Goal: Find specific page/section: Find specific page/section

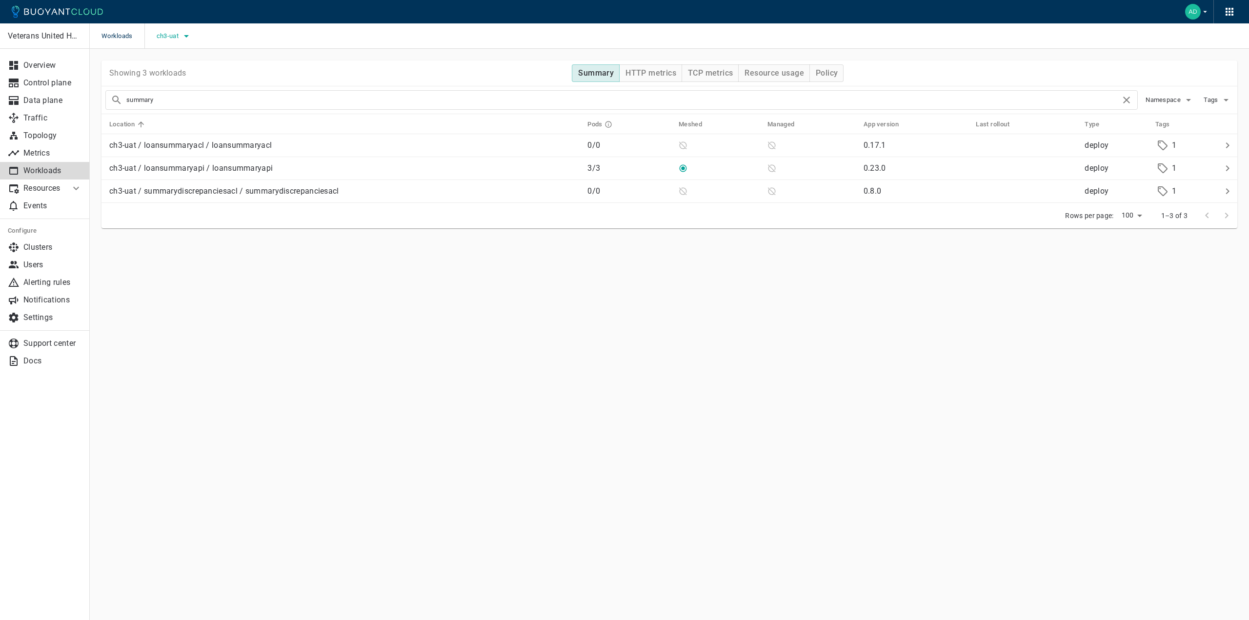
click at [186, 41] on icon "button" at bounding box center [187, 36] width 12 height 12
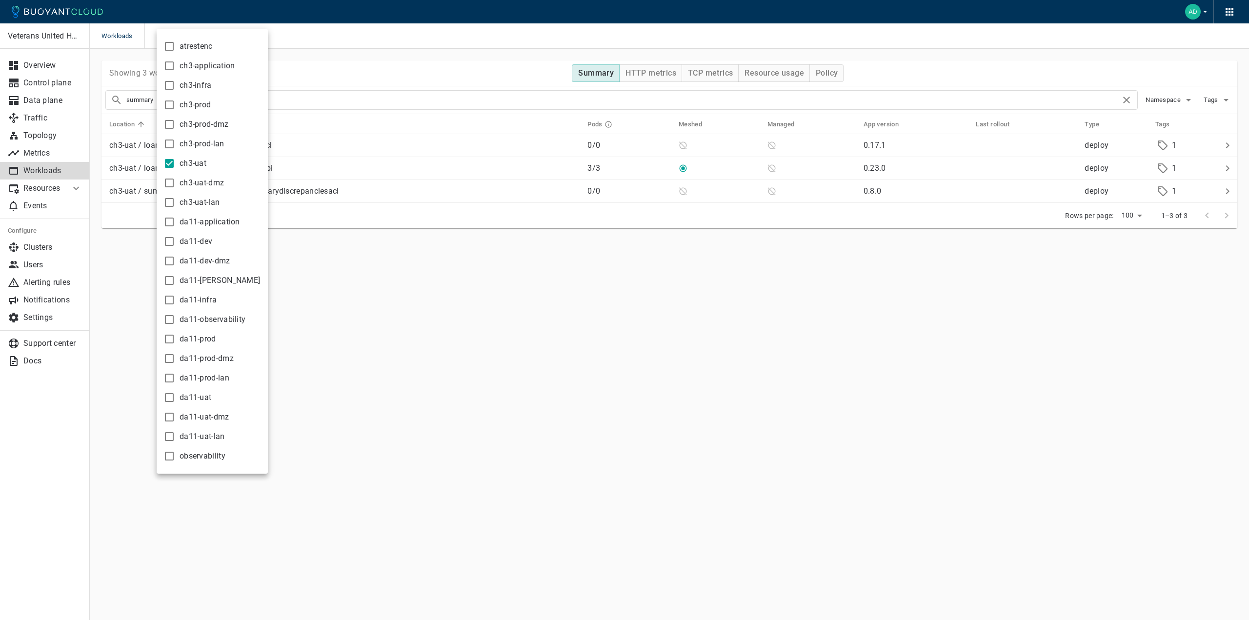
click at [169, 241] on input "da11-dev" at bounding box center [169, 242] width 12 height 12
checkbox input "true"
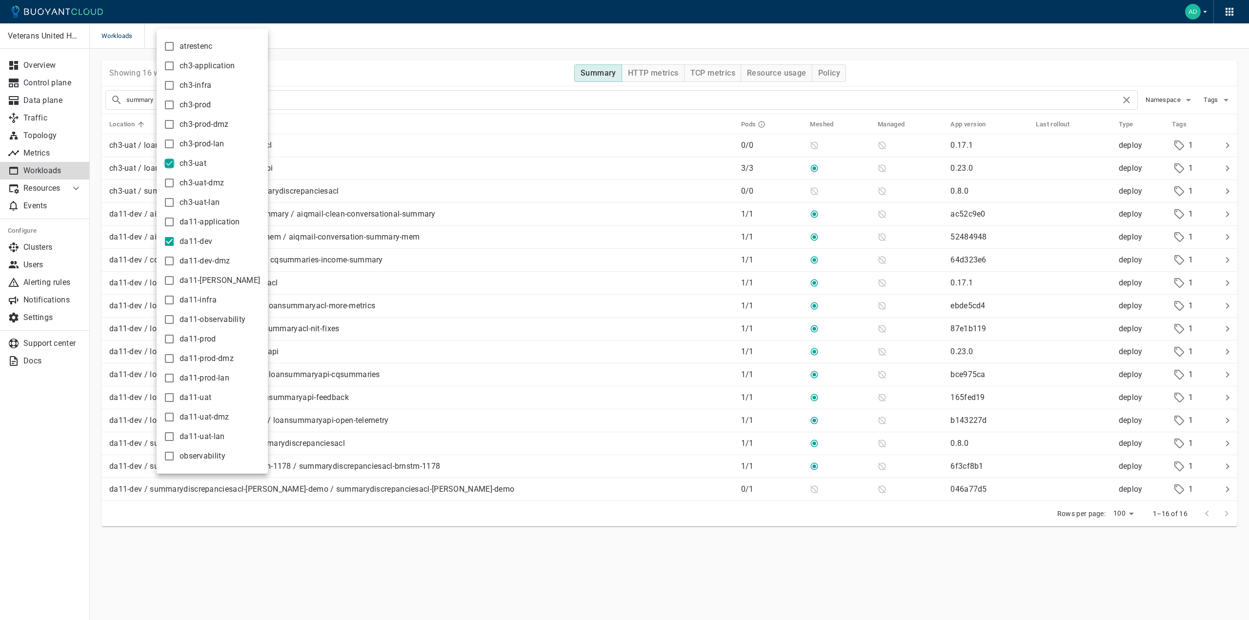
click at [170, 162] on input "ch3-uat" at bounding box center [169, 164] width 12 height 12
checkbox input "false"
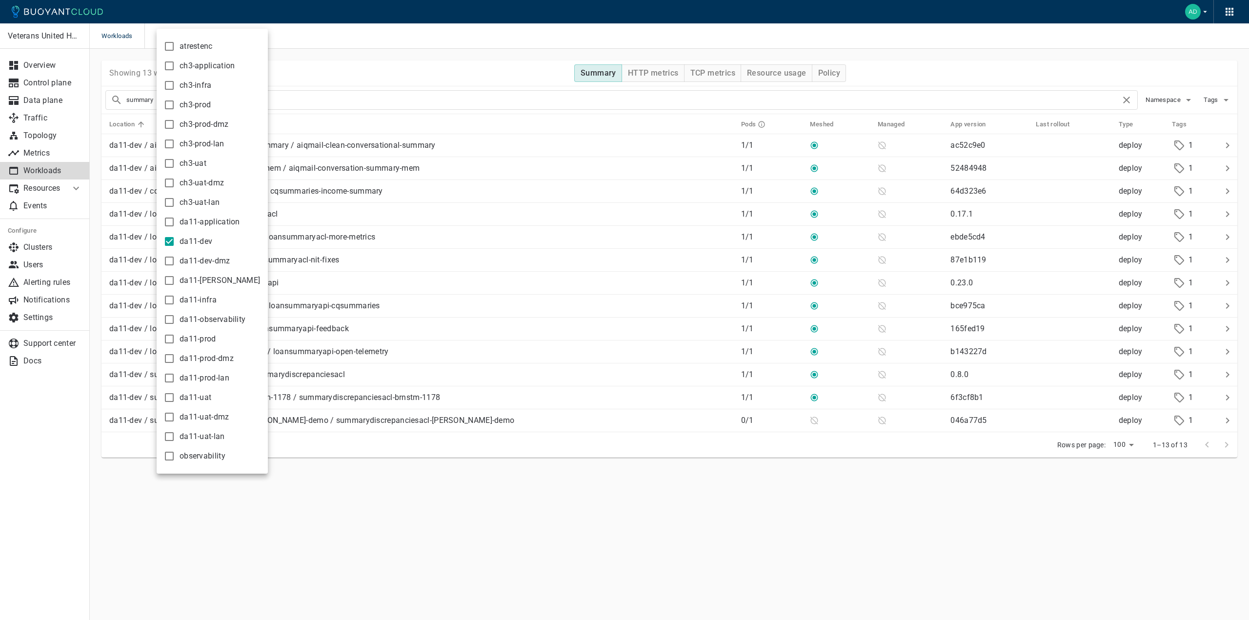
click at [363, 81] on div at bounding box center [624, 310] width 1249 height 620
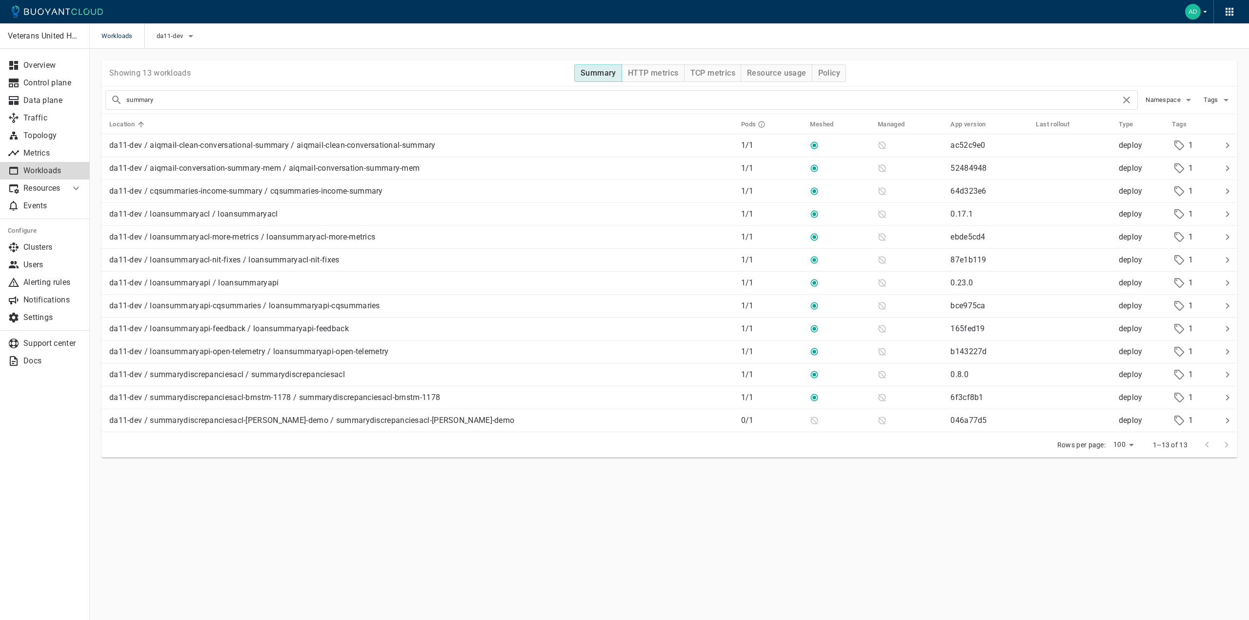
click at [233, 106] on input "summary" at bounding box center [623, 100] width 994 height 14
drag, startPoint x: 303, startPoint y: 212, endPoint x: 111, endPoint y: 195, distance: 192.5
click at [113, 198] on tbody "da11-dev / aiqmail-clean-conversational-summary / aiqmail-clean-conversational-…" at bounding box center [669, 283] width 1136 height 298
click at [424, 506] on main "Workloads da11-dev Veterans United Home Loans Overview Control plane Data plane…" at bounding box center [669, 310] width 1159 height 620
drag, startPoint x: 355, startPoint y: 215, endPoint x: 125, endPoint y: 210, distance: 229.9
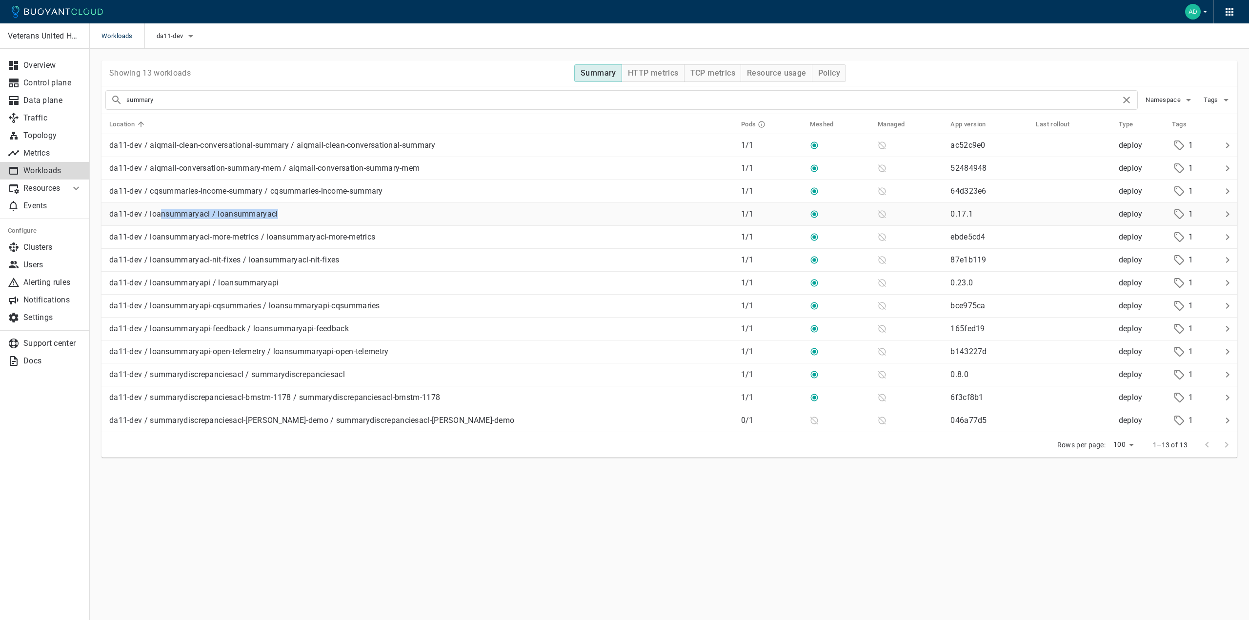
click at [119, 212] on div "da11-dev / loansummaryacl / loansummaryacl" at bounding box center [419, 212] width 628 height 14
click at [314, 505] on main "Workloads da11-dev Veterans United Home Loans Overview Control plane Data plane…" at bounding box center [669, 310] width 1159 height 620
click at [1116, 522] on main "Workloads da11-dev Veterans United Home Loans Overview Control plane Data plane…" at bounding box center [669, 310] width 1159 height 620
click at [920, 531] on main "Workloads da11-dev Veterans United Home Loans Overview Control plane Data plane…" at bounding box center [669, 310] width 1159 height 620
